Goal: Check status

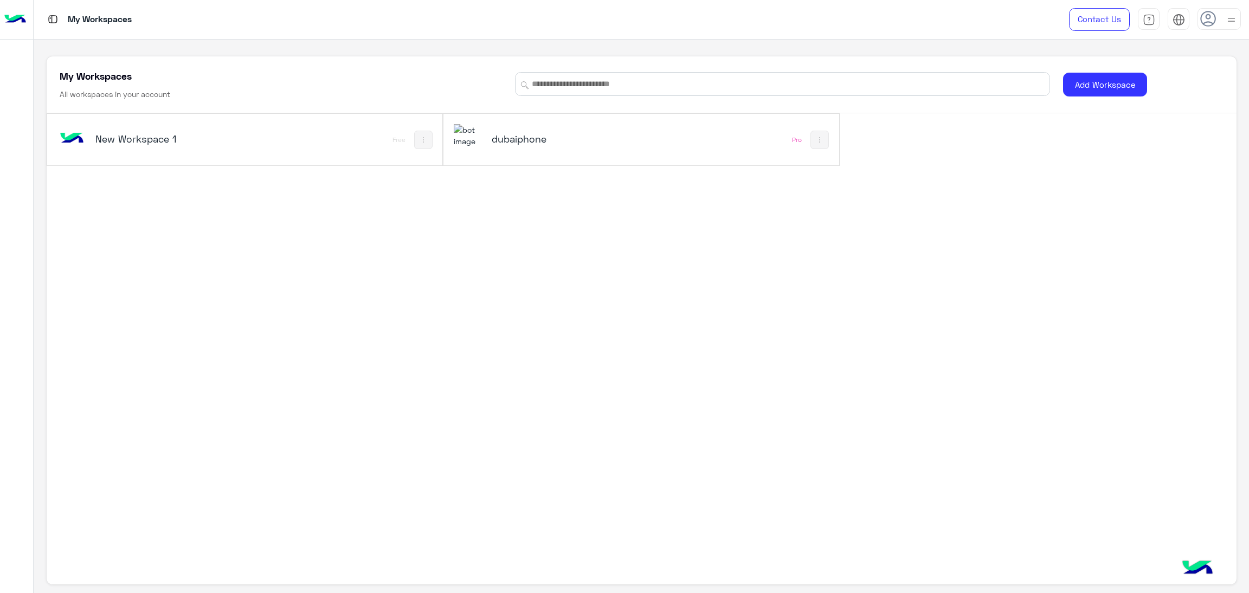
click at [555, 142] on h5 "dubaiphone" at bounding box center [559, 138] width 135 height 13
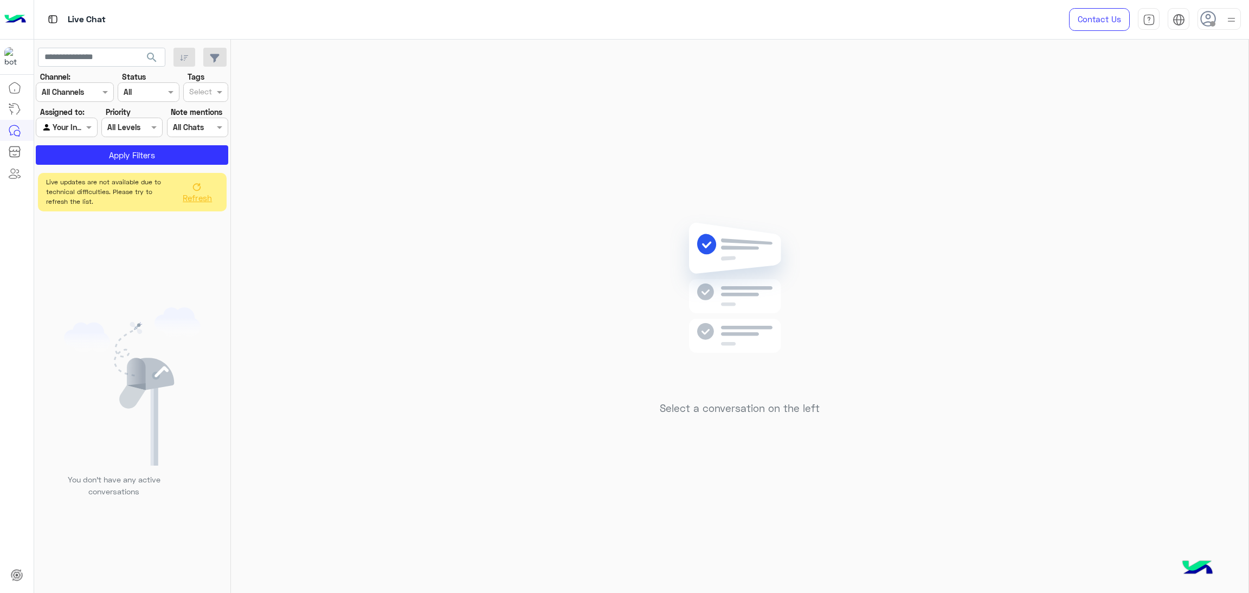
click at [189, 197] on span "Refresh" at bounding box center [197, 198] width 29 height 10
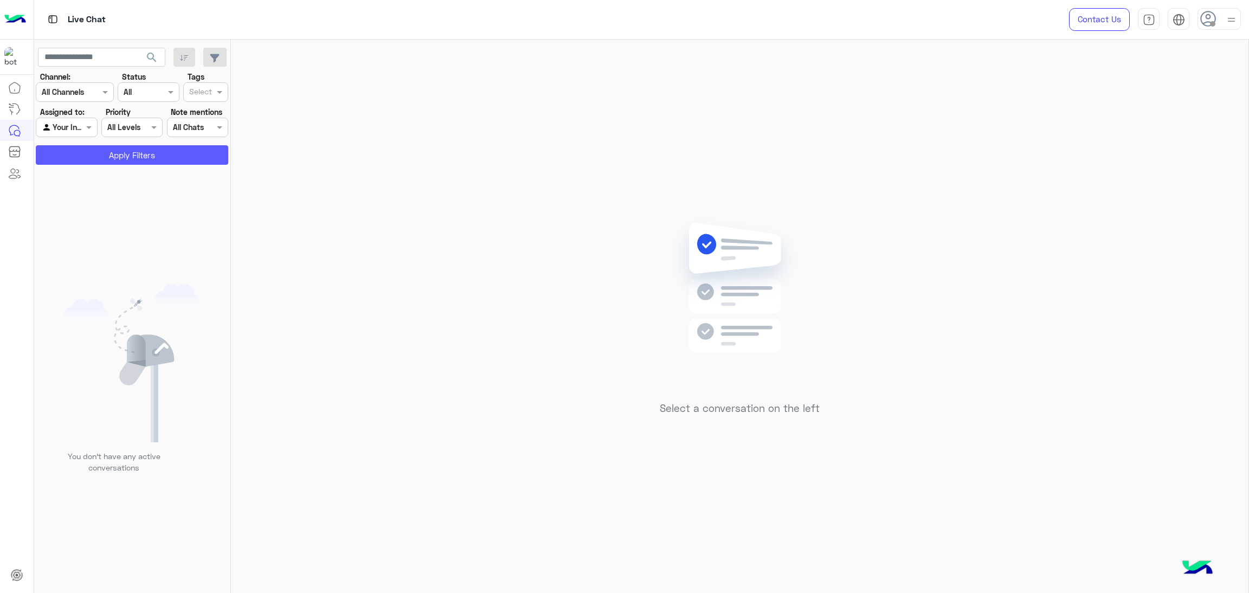
click at [127, 150] on button "Apply Filters" at bounding box center [132, 155] width 192 height 20
